Goal: Information Seeking & Learning: Learn about a topic

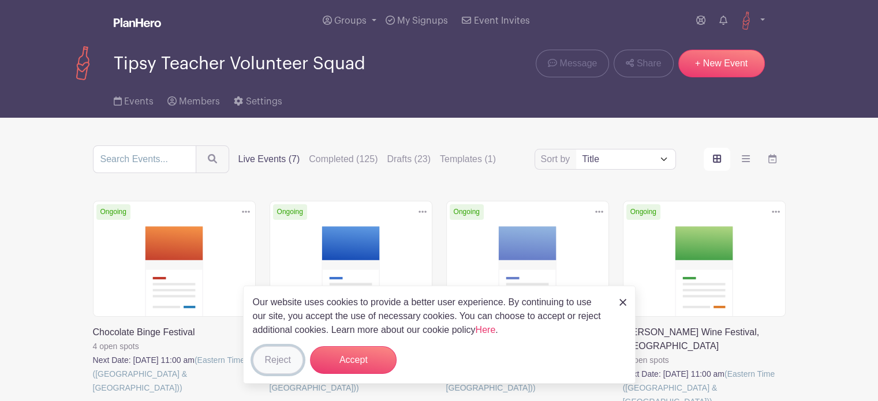
click at [284, 369] on button "Reject" at bounding box center [278, 360] width 50 height 28
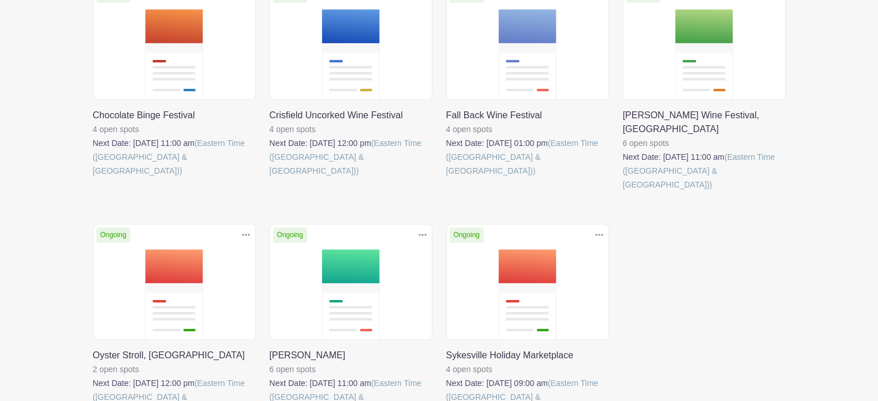
scroll to position [217, 0]
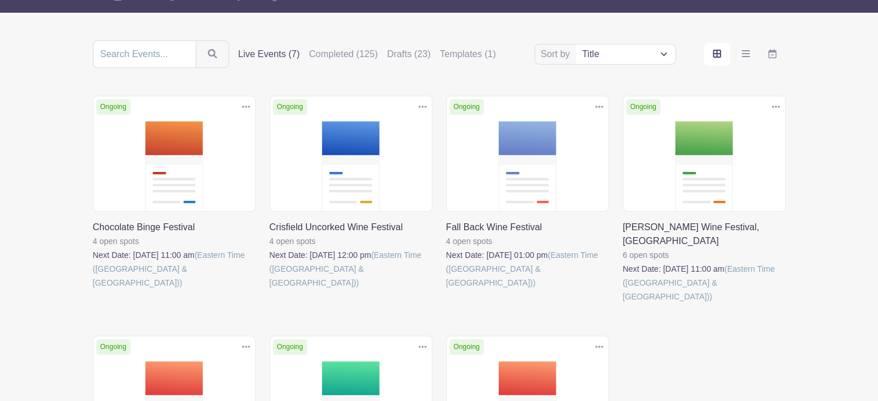
scroll to position [106, 0]
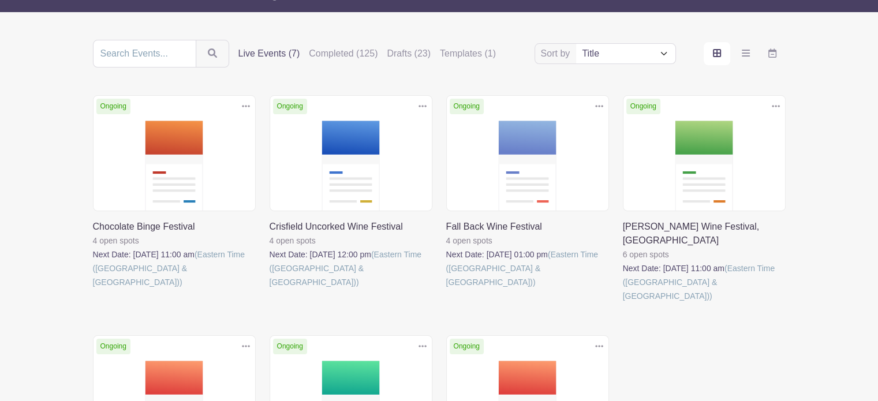
click at [270, 289] on link at bounding box center [270, 289] width 0 height 0
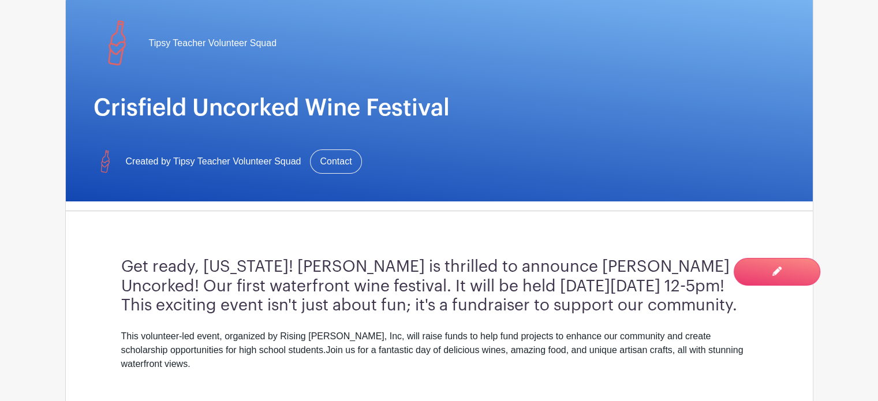
scroll to position [154, 0]
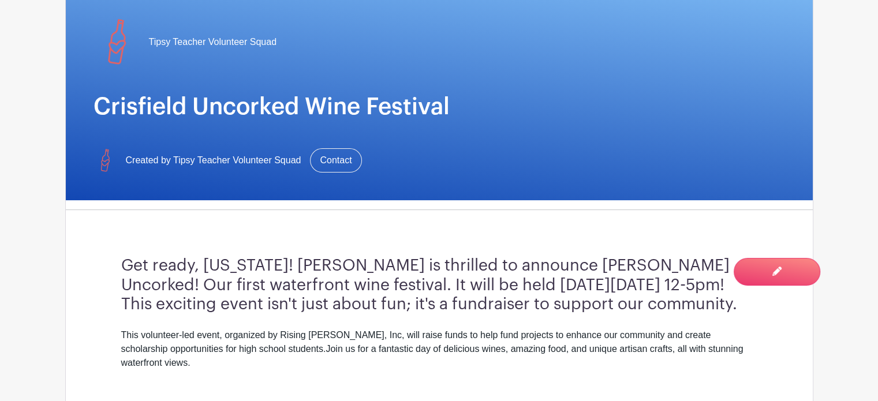
click at [577, 231] on div "Get ready, [US_STATE]! [PERSON_NAME] is thrilled to announce [PERSON_NAME] Unco…" at bounding box center [438, 319] width 691 height 201
